Goal: Information Seeking & Learning: Learn about a topic

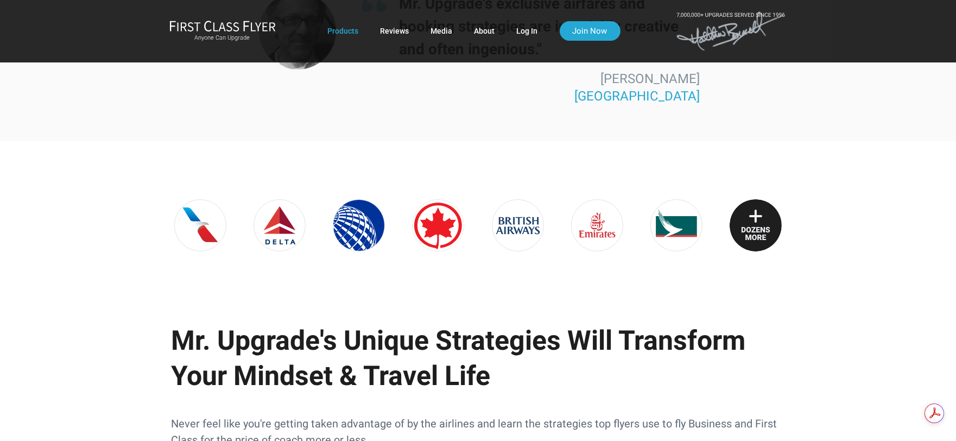
scroll to position [362, 0]
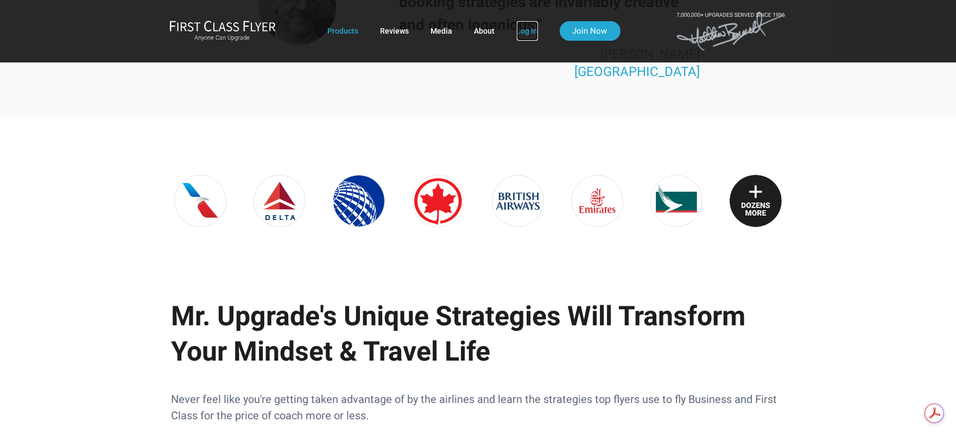
click at [521, 28] on link "Log In" at bounding box center [527, 31] width 21 height 20
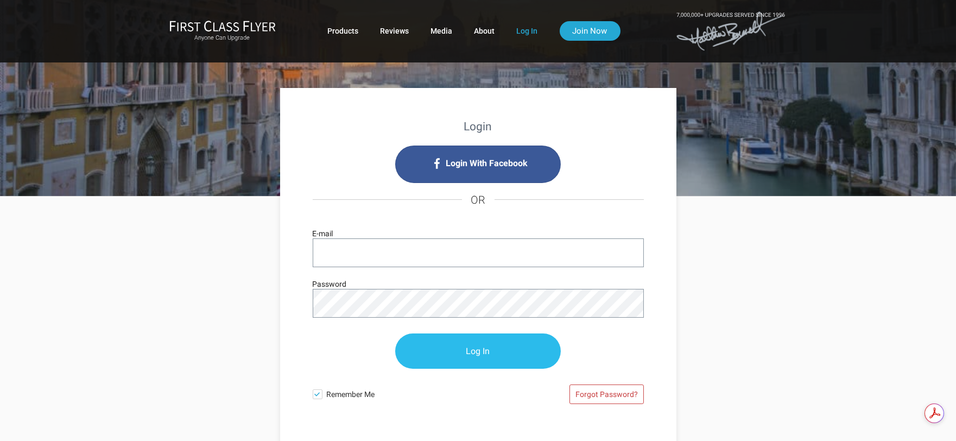
type input "blamb96@yahoo.com"
click at [442, 344] on input "Log In" at bounding box center [478, 351] width 166 height 35
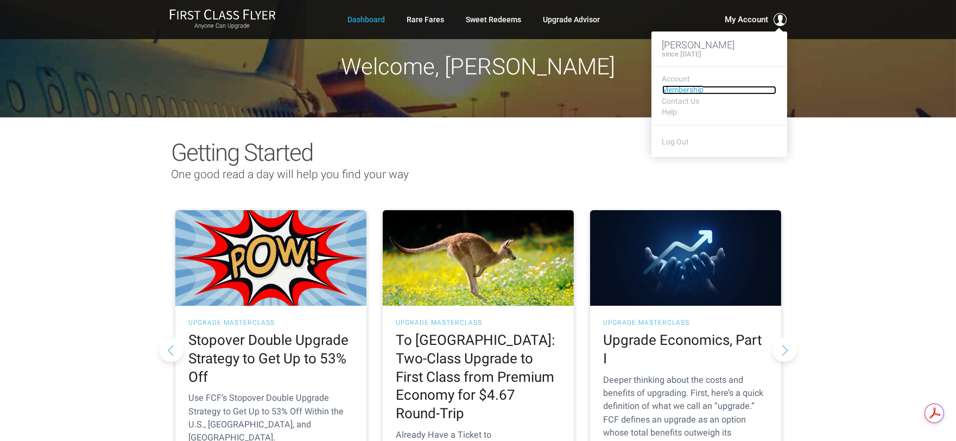
click at [689, 90] on link "Membership" at bounding box center [720, 90] width 114 height 8
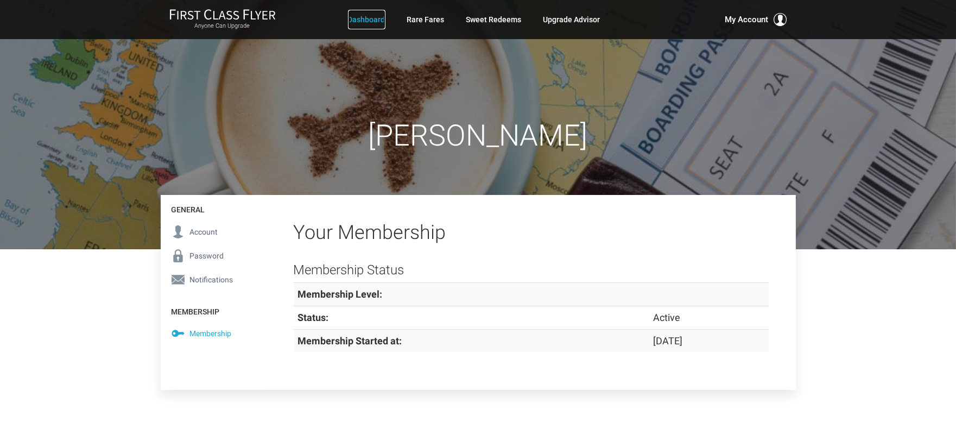
click at [361, 15] on link "Dashboard" at bounding box center [366, 20] width 37 height 20
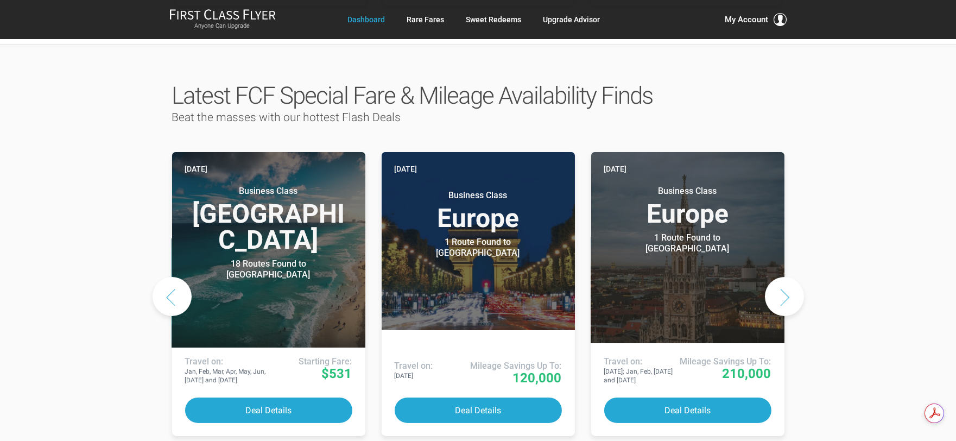
scroll to position [482, 0]
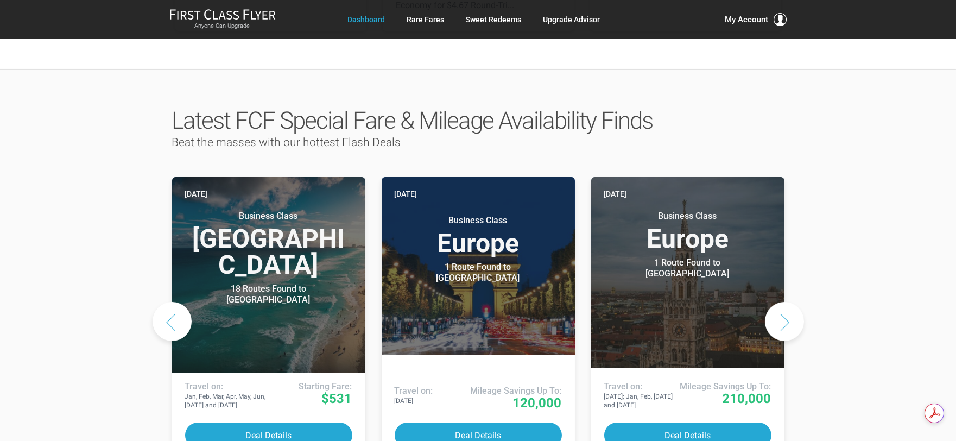
click at [770, 302] on button "Next slide" at bounding box center [784, 321] width 39 height 39
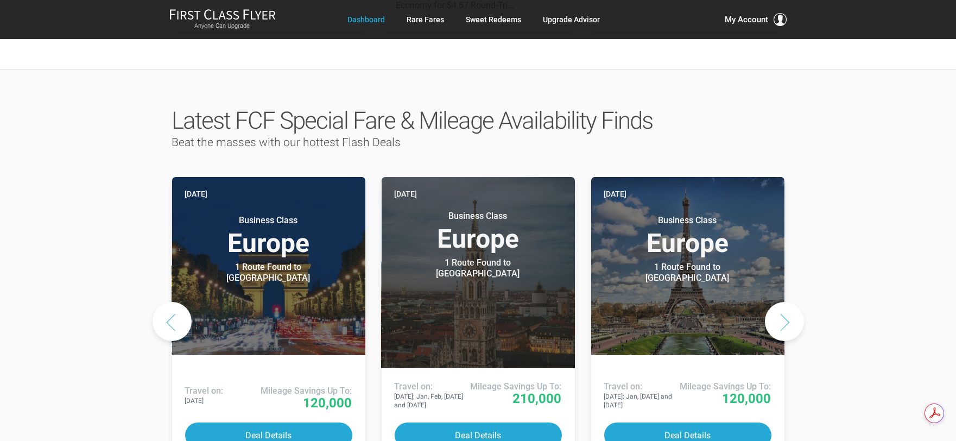
click at [778, 302] on button "Next slide" at bounding box center [784, 321] width 39 height 39
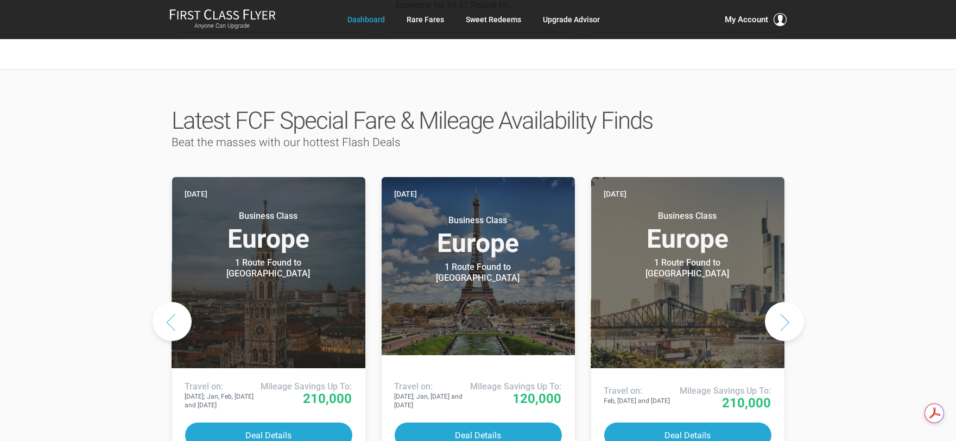
click at [775, 302] on button "Next slide" at bounding box center [784, 321] width 39 height 39
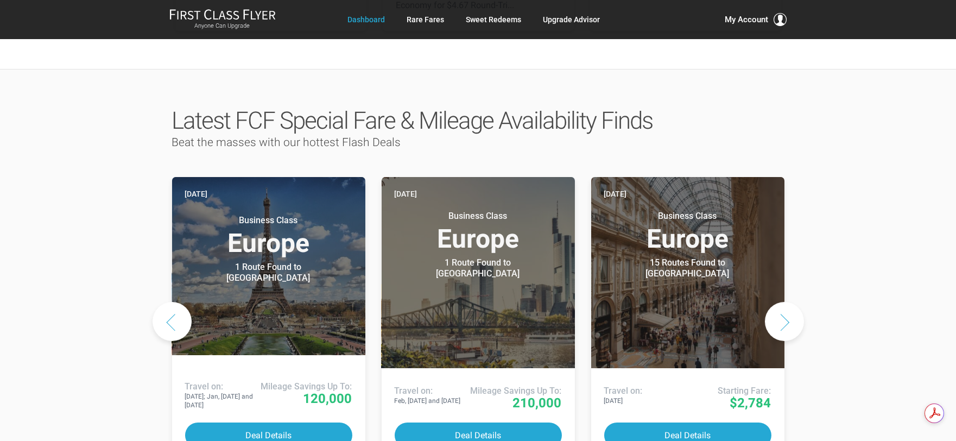
click at [773, 302] on button "Next slide" at bounding box center [784, 321] width 39 height 39
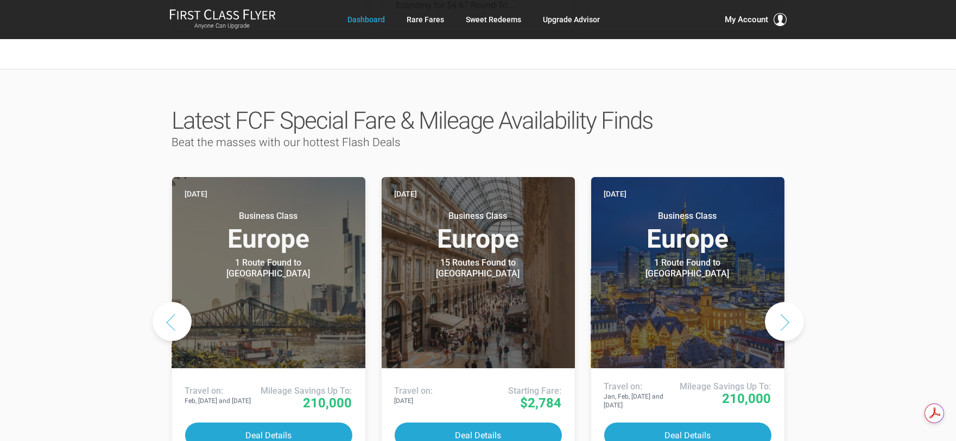
click at [773, 302] on button "Next slide" at bounding box center [784, 321] width 39 height 39
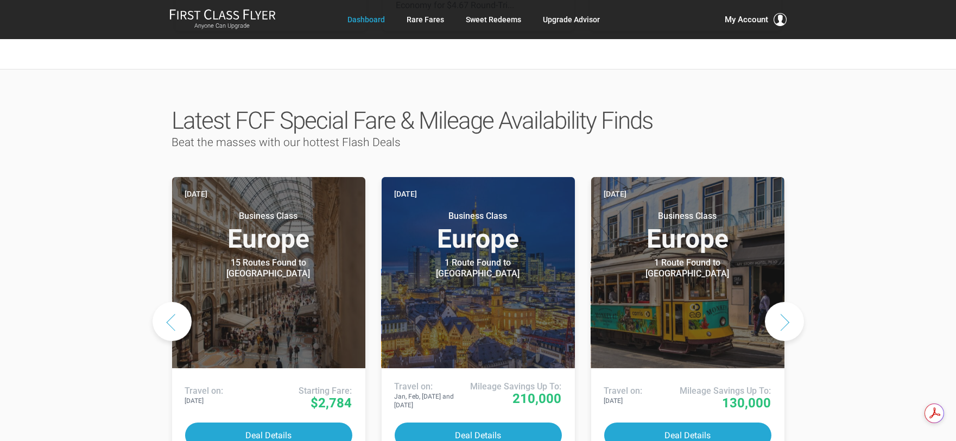
click at [773, 302] on button "Next slide" at bounding box center [784, 321] width 39 height 39
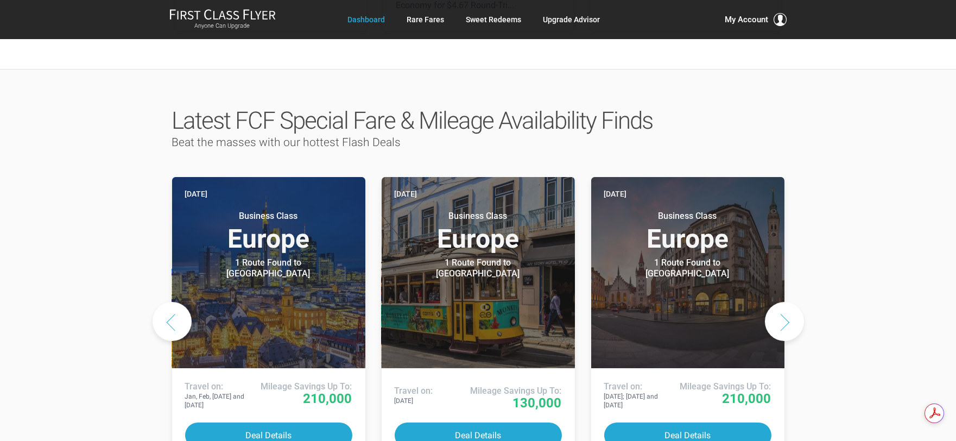
click at [773, 302] on button "Next slide" at bounding box center [784, 321] width 39 height 39
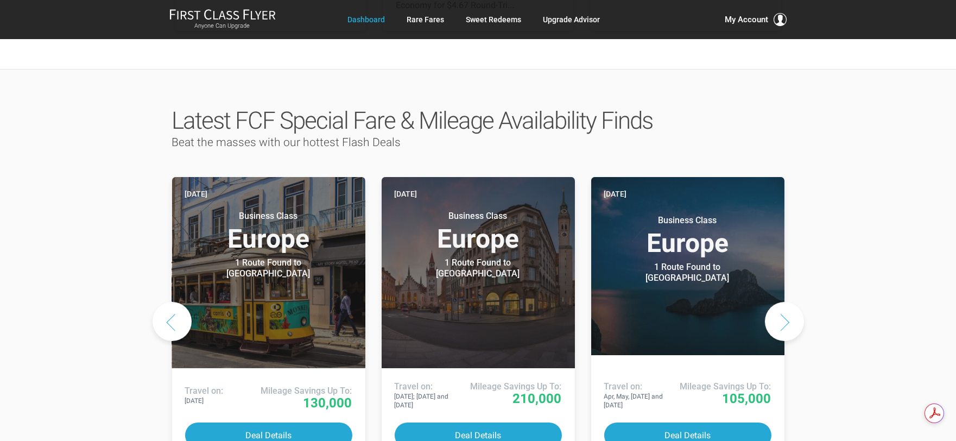
click at [772, 302] on button "Next slide" at bounding box center [784, 321] width 39 height 39
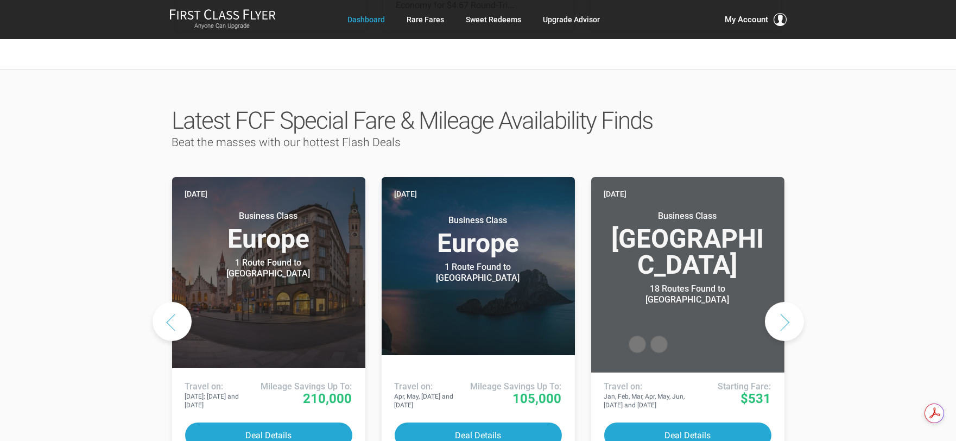
click at [772, 302] on button "Next slide" at bounding box center [784, 321] width 39 height 39
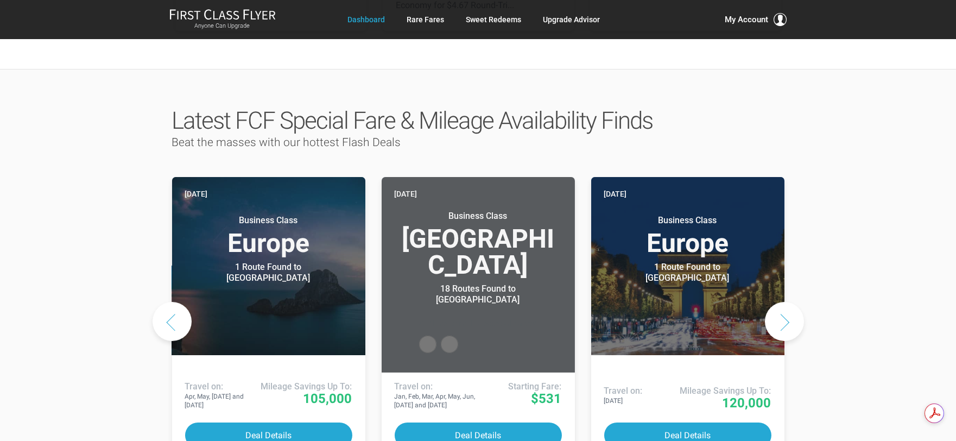
click at [772, 302] on button "Next slide" at bounding box center [784, 321] width 39 height 39
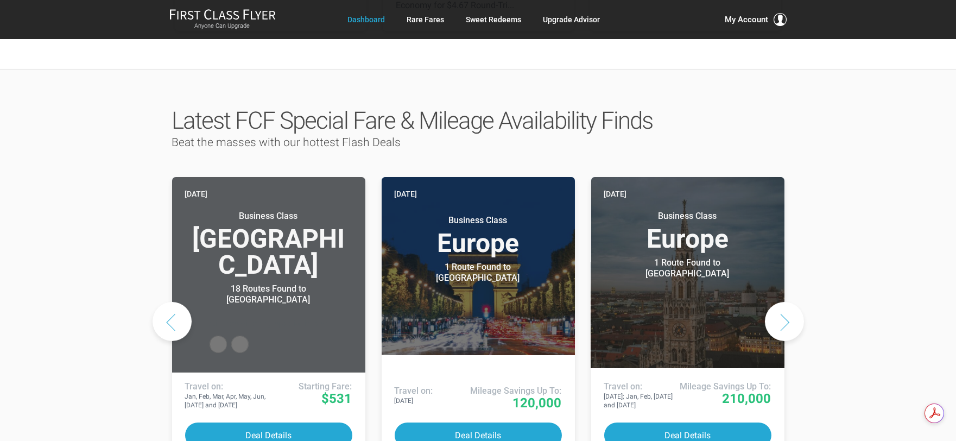
click at [177, 302] on button "Previous slide" at bounding box center [172, 321] width 39 height 39
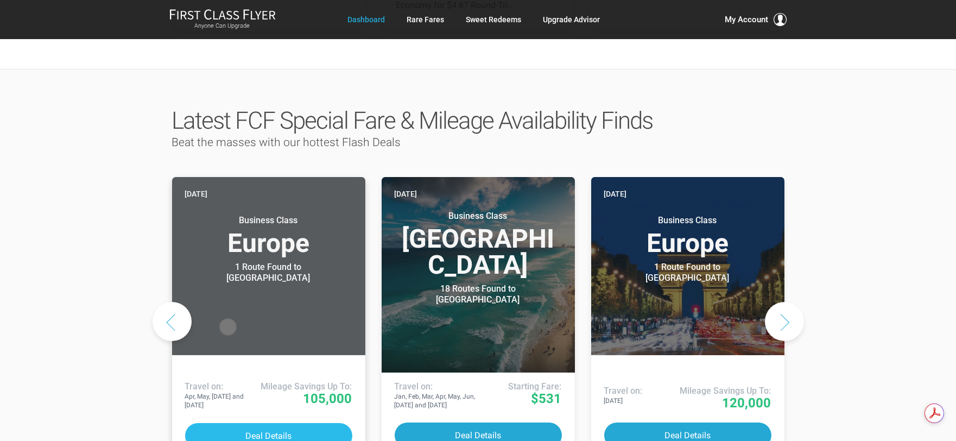
click at [252, 423] on button "Deal Details" at bounding box center [268, 436] width 167 height 26
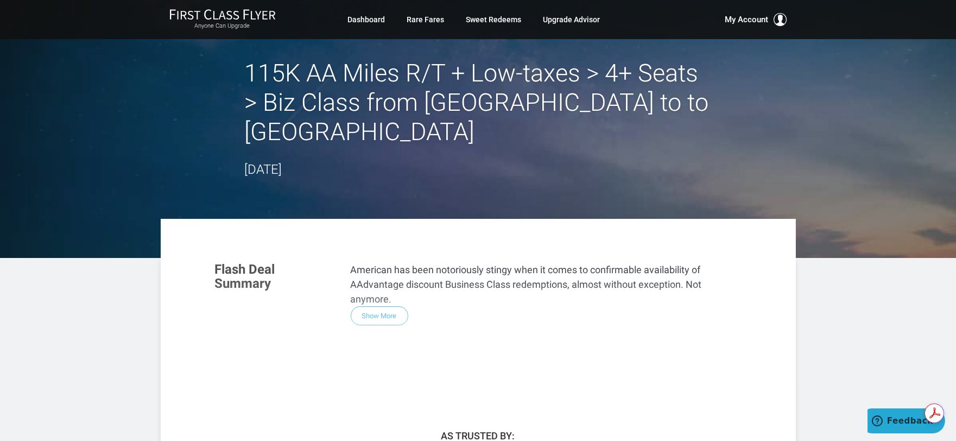
click at [383, 285] on div "Flash Deal Summary American has been notoriously stingy when it comes to confir…" at bounding box center [478, 319] width 548 height 136
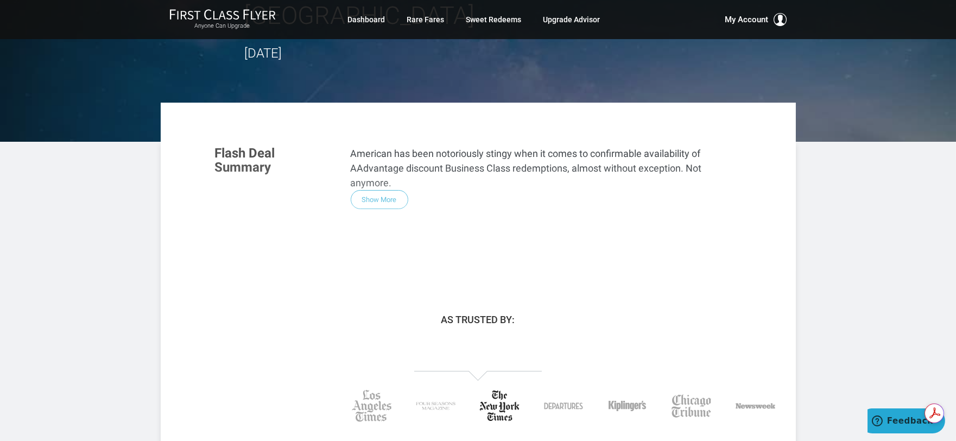
scroll to position [60, 0]
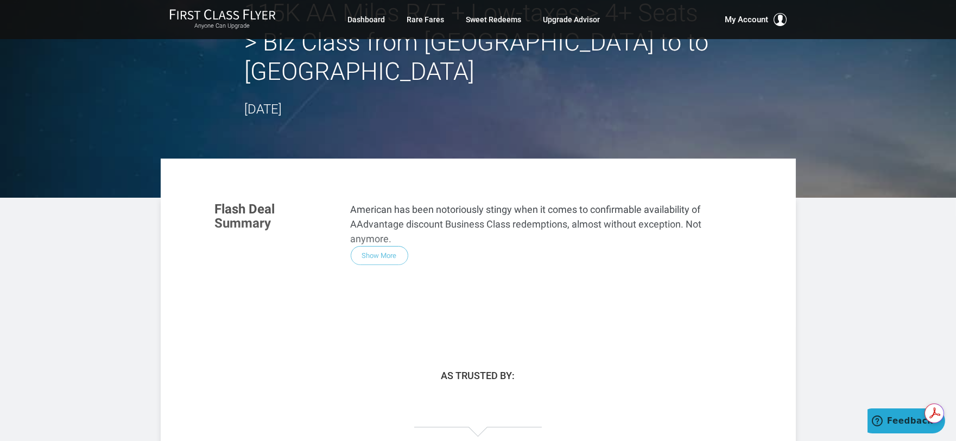
click at [387, 225] on div "Flash Deal Summary American has been notoriously stingy when it comes to confir…" at bounding box center [478, 259] width 548 height 136
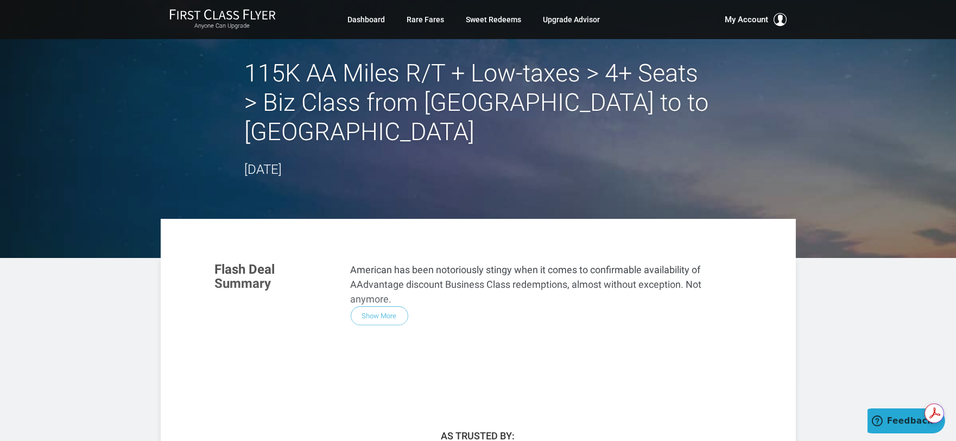
click at [368, 289] on div "Flash Deal Summary American has been notoriously stingy when it comes to confir…" at bounding box center [478, 319] width 548 height 136
click at [367, 288] on div "Flash Deal Summary American has been notoriously stingy when it comes to confir…" at bounding box center [478, 319] width 548 height 136
